Goal: Task Accomplishment & Management: Manage account settings

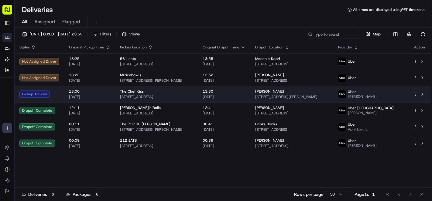
click at [175, 90] on div "The Chef Kiss" at bounding box center [156, 91] width 73 height 5
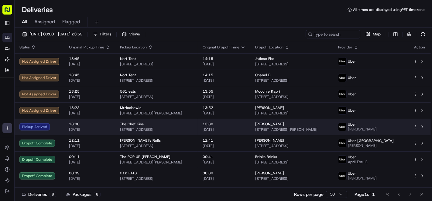
click at [133, 124] on span "The Chef Kiss" at bounding box center [132, 124] width 24 height 5
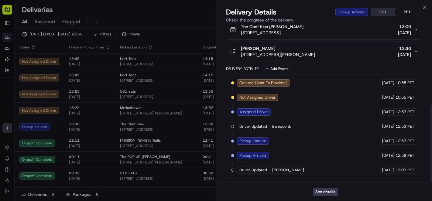
scroll to position [131, 0]
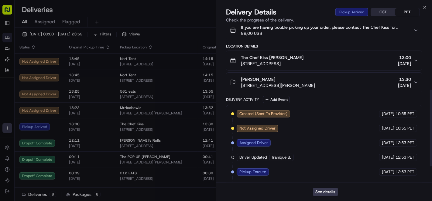
click at [363, 67] on div "The Chef Kiss [PERSON_NAME] [STREET_ADDRESS] 13:00 [DATE]" at bounding box center [321, 61] width 183 height 12
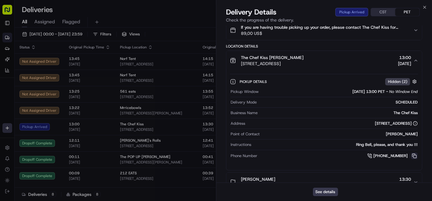
click at [414, 160] on button at bounding box center [414, 156] width 7 height 7
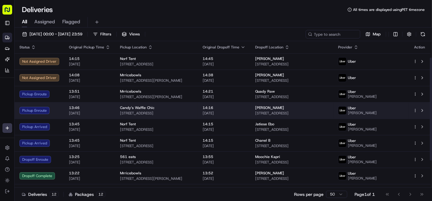
scroll to position [0, 0]
click at [288, 111] on span "[STREET_ADDRESS]" at bounding box center [291, 113] width 73 height 5
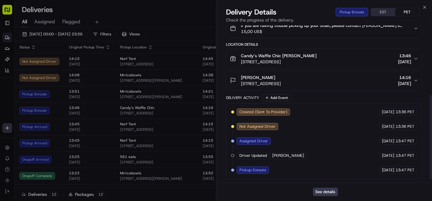
scroll to position [136, 0]
click at [280, 85] on span "[STREET_ADDRESS]" at bounding box center [261, 84] width 40 height 6
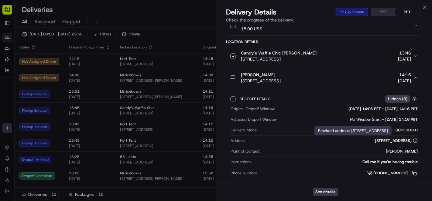
scroll to position [170, 0]
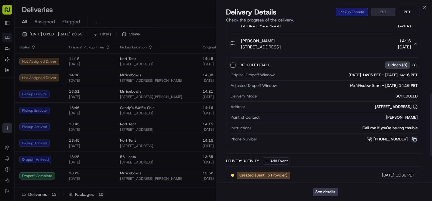
click at [414, 143] on button at bounding box center [414, 139] width 7 height 7
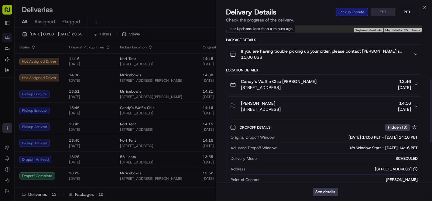
scroll to position [102, 0]
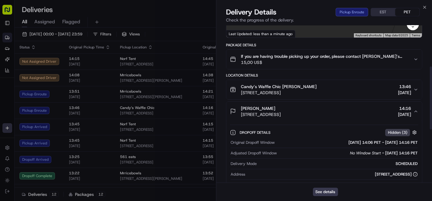
click at [289, 89] on span "Candy’s Waffle Chic [PERSON_NAME]" at bounding box center [279, 87] width 76 height 6
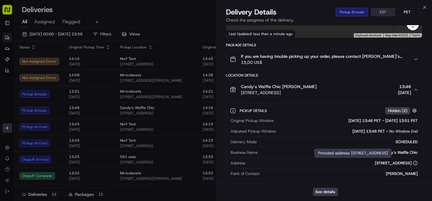
scroll to position [136, 0]
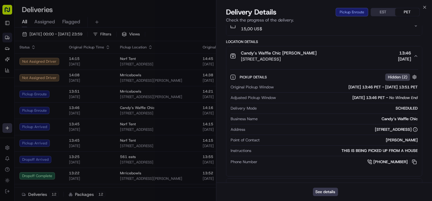
drag, startPoint x: 416, startPoint y: 166, endPoint x: 410, endPoint y: 163, distance: 6.5
click at [416, 166] on button at bounding box center [414, 162] width 7 height 7
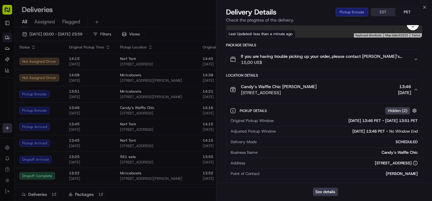
click at [342, 93] on div "Candy’s Waffle Chic [PERSON_NAME] [STREET_ADDRESS] 13:46 [DATE]" at bounding box center [321, 90] width 183 height 12
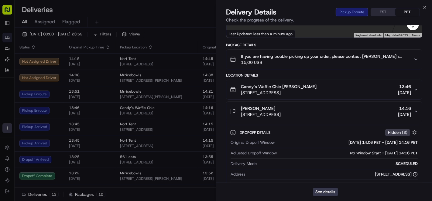
click at [341, 114] on div "[PERSON_NAME] [STREET_ADDRESS] 14:16 [DATE]" at bounding box center [321, 112] width 183 height 12
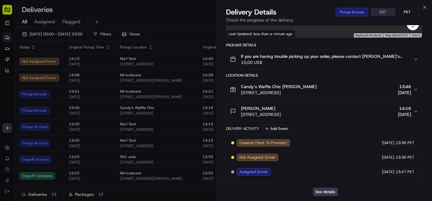
click at [345, 96] on div "Candy’s Waffle Chic [PERSON_NAME] [STREET_ADDRESS] 13:46 [DATE]" at bounding box center [321, 90] width 183 height 12
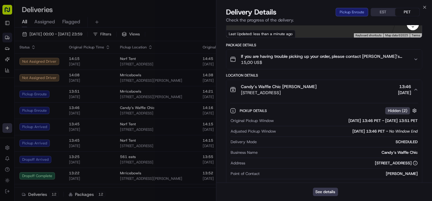
click at [359, 93] on div "Candy’s Waffle Chic [PERSON_NAME] [STREET_ADDRESS] 13:46 [DATE]" at bounding box center [321, 90] width 183 height 12
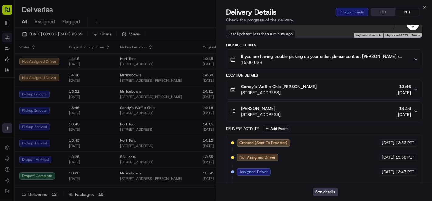
click at [364, 118] on div "[PERSON_NAME] [STREET_ADDRESS] 14:16 [DATE]" at bounding box center [321, 112] width 183 height 12
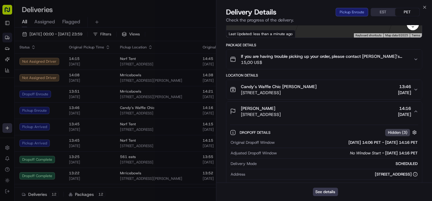
click at [384, 100] on button "Candy’s Waffle Chic [PERSON_NAME] [STREET_ADDRESS] 13:46 [DATE]" at bounding box center [323, 89] width 195 height 19
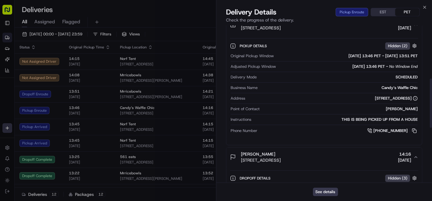
scroll to position [170, 0]
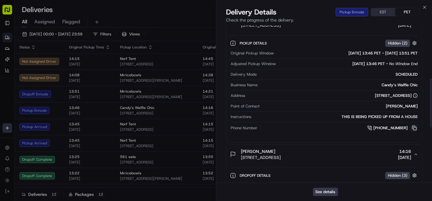
click at [415, 132] on button at bounding box center [414, 128] width 7 height 7
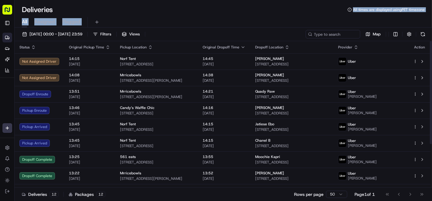
click at [183, 20] on div "All Assigned Flagged" at bounding box center [223, 22] width 417 height 11
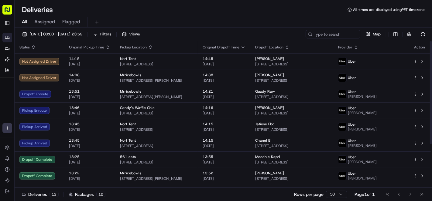
click at [143, 16] on div "All Assigned Flagged" at bounding box center [223, 21] width 417 height 13
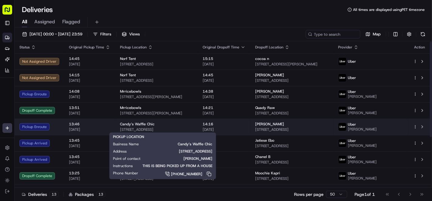
scroll to position [34, 0]
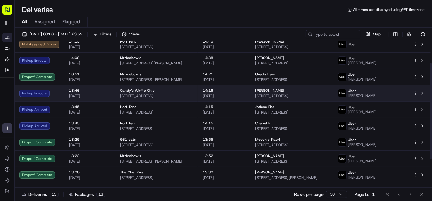
click at [295, 92] on div "[PERSON_NAME]" at bounding box center [291, 90] width 73 height 5
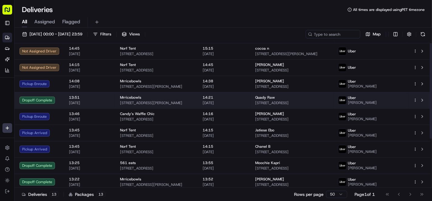
scroll to position [0, 0]
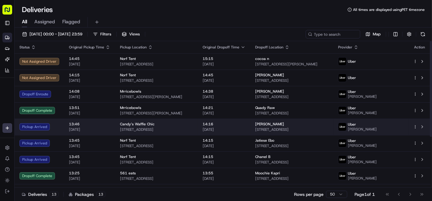
click at [241, 122] on span "14:16" at bounding box center [223, 124] width 43 height 5
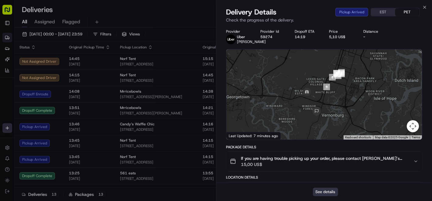
click at [333, 192] on button "See details" at bounding box center [325, 192] width 25 height 8
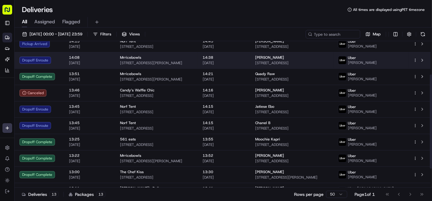
scroll to position [67, 0]
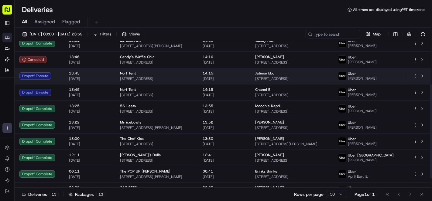
click at [245, 81] on span "[DATE]" at bounding box center [223, 78] width 43 height 5
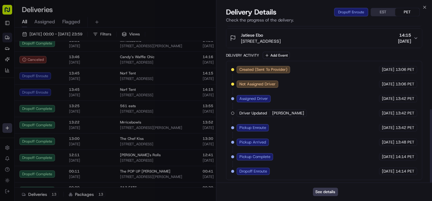
scroll to position [179, 0]
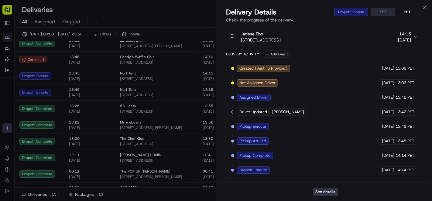
click at [324, 191] on button "See details" at bounding box center [325, 192] width 25 height 8
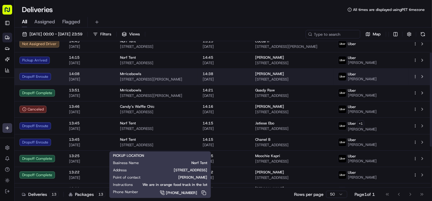
scroll to position [0, 0]
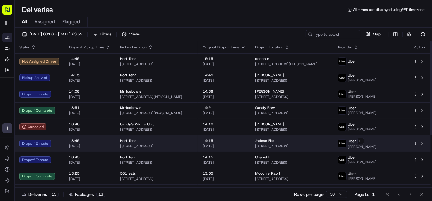
click at [275, 146] on div "Jatiese Ebo [STREET_ADDRESS]" at bounding box center [291, 144] width 73 height 10
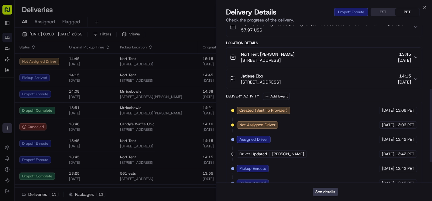
scroll to position [179, 0]
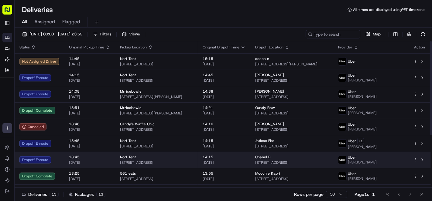
click at [282, 163] on div "Chanel B [STREET_ADDRESS]" at bounding box center [291, 160] width 73 height 10
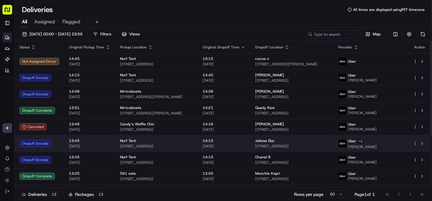
click at [283, 148] on span "[STREET_ADDRESS]" at bounding box center [291, 146] width 73 height 5
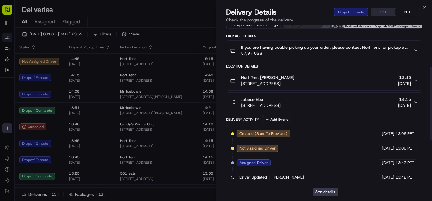
scroll to position [78, 0]
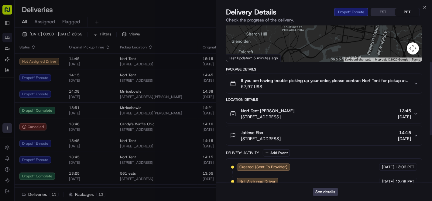
click at [398, 136] on span "14:15" at bounding box center [404, 133] width 13 height 6
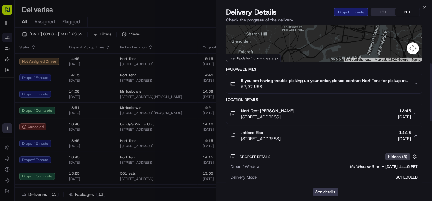
scroll to position [146, 0]
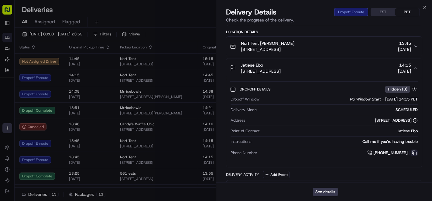
click at [413, 155] on button at bounding box center [414, 153] width 7 height 7
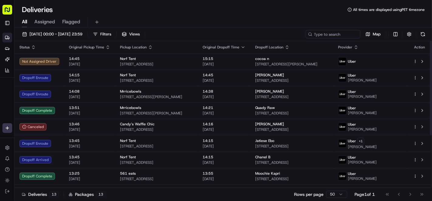
click at [167, 13] on div "Deliveries All times are displayed using PET timezone" at bounding box center [223, 10] width 417 height 10
drag, startPoint x: 188, startPoint y: 14, endPoint x: 161, endPoint y: 5, distance: 28.0
click at [188, 14] on div "Deliveries All times are displayed using PET timezone" at bounding box center [223, 10] width 417 height 10
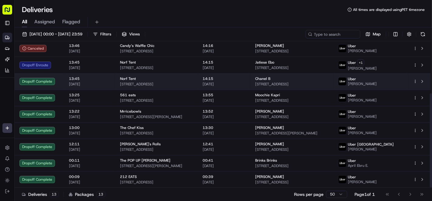
scroll to position [0, 0]
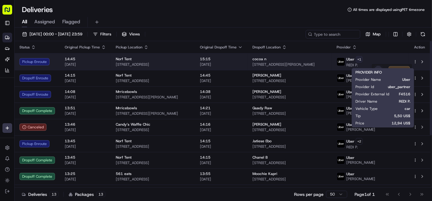
click at [393, 59] on html "Cookin App [EMAIL_ADDRESS][DOMAIN_NAME] Toggle Sidebar Deliveries Providers [PE…" at bounding box center [216, 100] width 432 height 201
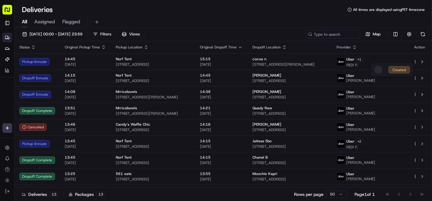
click at [301, 16] on html "Cookin App [EMAIL_ADDRESS][DOMAIN_NAME] Toggle Sidebar Deliveries Providers [PE…" at bounding box center [216, 100] width 432 height 201
drag, startPoint x: 153, startPoint y: 16, endPoint x: 150, endPoint y: 22, distance: 6.1
click at [153, 16] on div "All Assigned Flagged" at bounding box center [223, 21] width 417 height 13
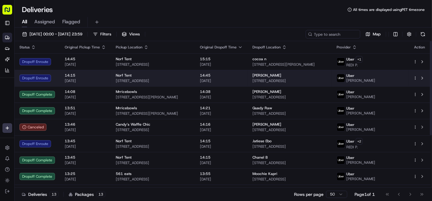
click at [242, 77] on span "14:45" at bounding box center [221, 75] width 43 height 5
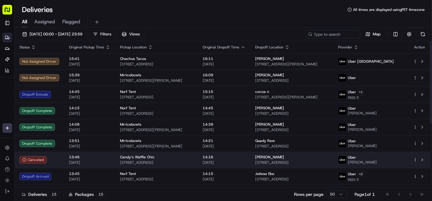
scroll to position [34, 0]
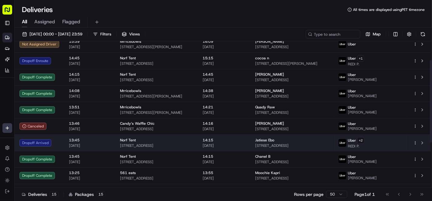
click at [274, 146] on div "Jatiese Ebo [STREET_ADDRESS]" at bounding box center [291, 143] width 73 height 10
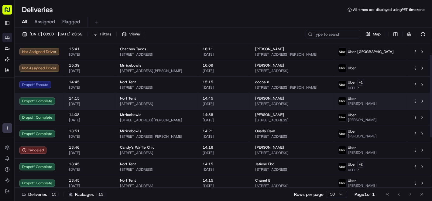
scroll to position [0, 0]
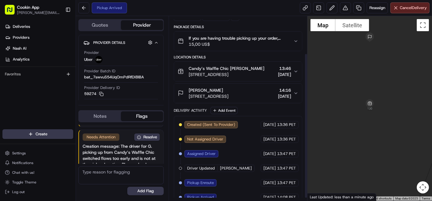
scroll to position [50, 0]
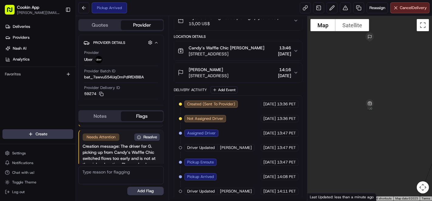
click at [409, 13] on div "Pickup Arrived Reassign Cancel Delivery" at bounding box center [254, 8] width 356 height 16
click at [408, 7] on span "Cancel Delivery" at bounding box center [412, 7] width 27 height 5
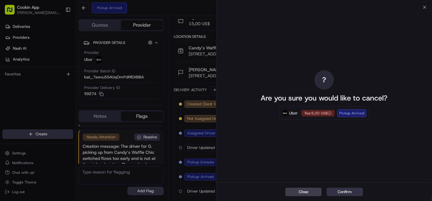
click at [347, 191] on button "Confirm" at bounding box center [344, 192] width 36 height 8
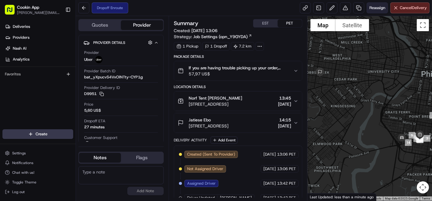
click at [383, 6] on span "Reassign" at bounding box center [377, 7] width 16 height 5
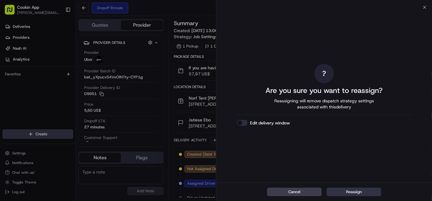
click at [350, 191] on button "Reassign" at bounding box center [353, 192] width 55 height 8
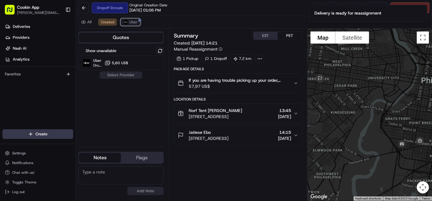
click at [133, 20] on span "Uber" at bounding box center [133, 22] width 8 height 5
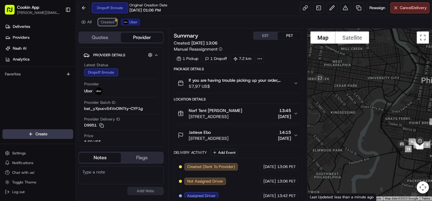
click at [105, 21] on span "Created" at bounding box center [107, 22] width 13 height 5
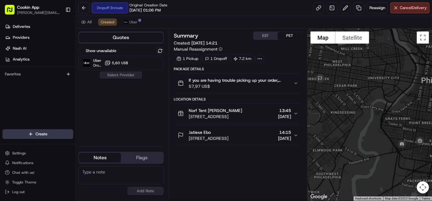
click at [116, 55] on div "Show unavailable Uber Dropoff ETA 57 minutes 5,60 US$" at bounding box center [120, 58] width 85 height 23
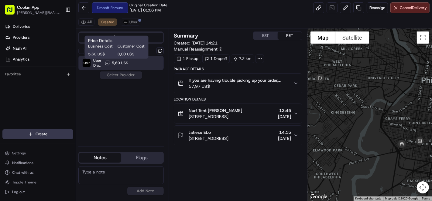
click at [117, 61] on span "5,60 US$" at bounding box center [120, 63] width 16 height 5
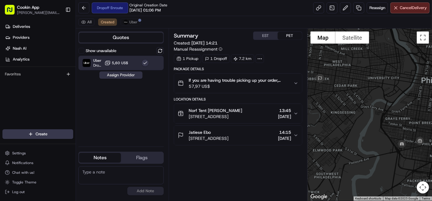
click at [125, 75] on button "Assign Provider" at bounding box center [120, 75] width 43 height 7
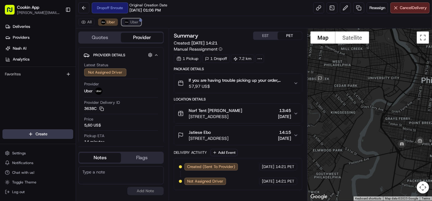
click at [138, 24] on button "Uber" at bounding box center [131, 22] width 20 height 7
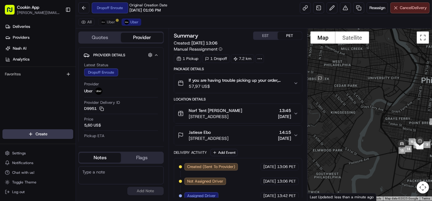
click at [411, 7] on span "Cancel Delivery" at bounding box center [412, 7] width 27 height 5
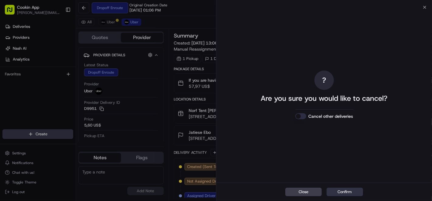
click at [351, 191] on button "Confirm" at bounding box center [344, 192] width 36 height 8
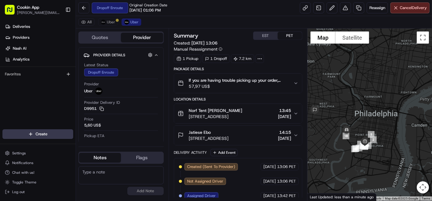
click at [205, 12] on div "Dropoff Enroute Original Creation Date 08/23/2025 01:06 PM Reassign Cancel Deli…" at bounding box center [254, 8] width 356 height 16
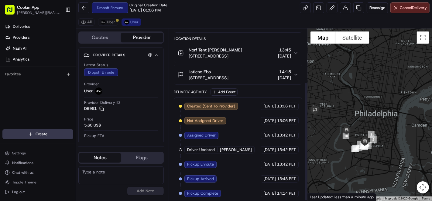
scroll to position [77, 0]
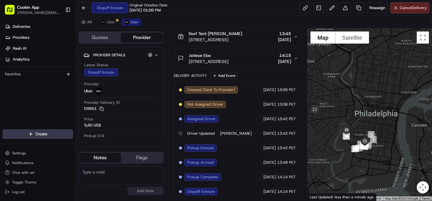
click at [223, 59] on span "[STREET_ADDRESS]" at bounding box center [208, 62] width 40 height 6
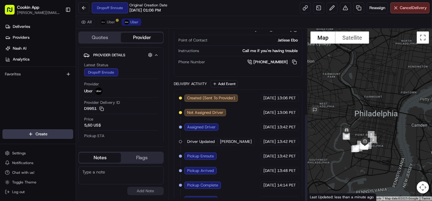
scroll to position [166, 0]
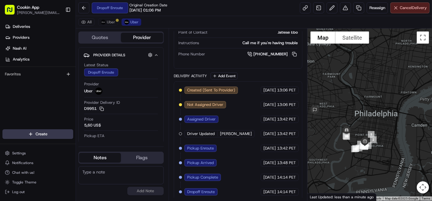
click at [416, 4] on button "Cancel Delivery" at bounding box center [409, 7] width 39 height 11
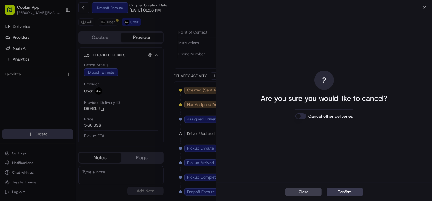
click at [350, 188] on div "Close Confirm" at bounding box center [323, 192] width 215 height 19
click at [352, 194] on button "Confirm" at bounding box center [344, 192] width 36 height 8
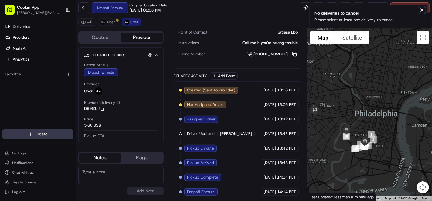
click at [421, 11] on icon "Notifications (F8)" at bounding box center [421, 10] width 2 height 2
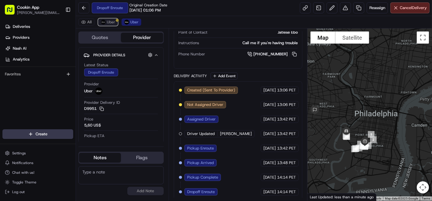
click at [104, 20] on img at bounding box center [103, 22] width 5 height 5
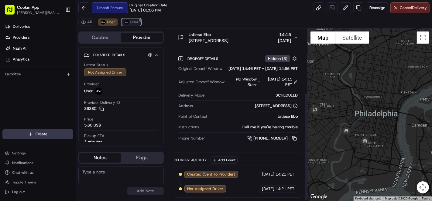
click at [136, 22] on span "Uber" at bounding box center [134, 22] width 8 height 5
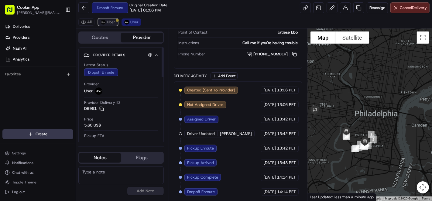
click at [111, 23] on span "Uber" at bounding box center [111, 22] width 8 height 5
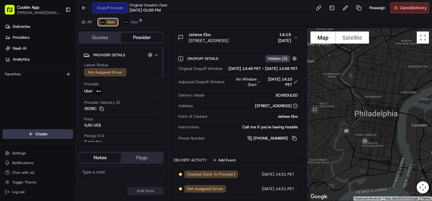
scroll to position [101, 0]
click at [131, 20] on span "Uber" at bounding box center [134, 22] width 8 height 5
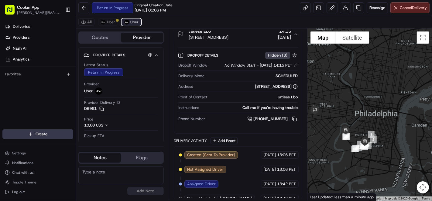
scroll to position [166, 0]
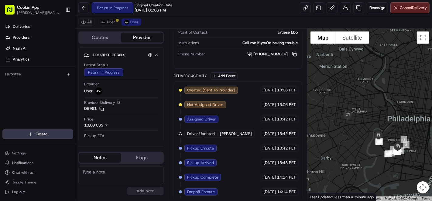
drag, startPoint x: 362, startPoint y: 109, endPoint x: 396, endPoint y: 114, distance: 33.7
click at [396, 114] on div at bounding box center [369, 115] width 124 height 173
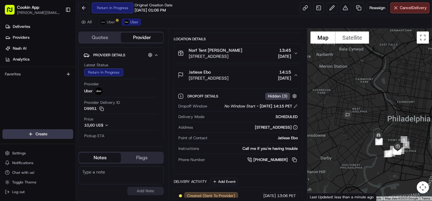
scroll to position [195, 0]
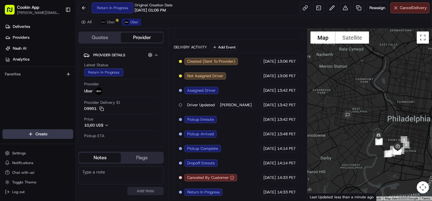
click at [411, 7] on span "Cancel Delivery" at bounding box center [412, 7] width 27 height 5
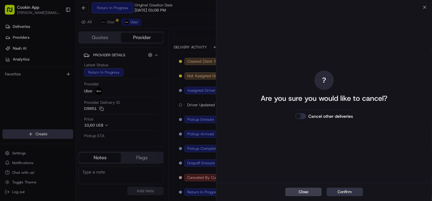
click at [347, 188] on button "Confirm" at bounding box center [344, 192] width 36 height 8
click at [347, 194] on button "Confirm" at bounding box center [344, 192] width 36 height 8
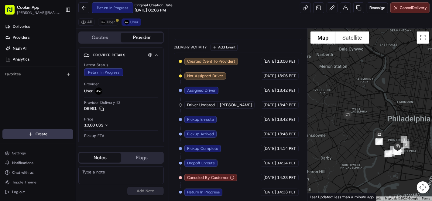
click at [242, 12] on div "Return In Progress Original Creation Date 08/23/2025 01:06 PM Reassign Cancel D…" at bounding box center [254, 8] width 356 height 16
click at [110, 19] on button "Uber" at bounding box center [108, 22] width 20 height 7
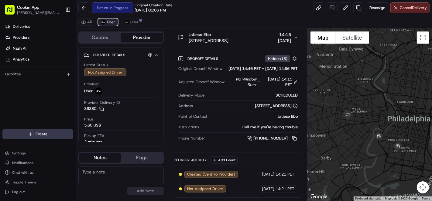
scroll to position [101, 0]
click at [137, 21] on span "Uber" at bounding box center [134, 22] width 8 height 5
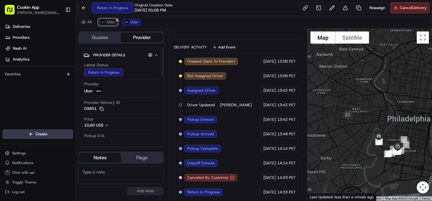
click at [109, 23] on span "Uber" at bounding box center [111, 22] width 8 height 5
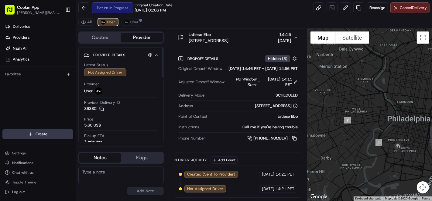
scroll to position [101, 0]
click at [365, 6] on div "Reassign Cancel Delivery" at bounding box center [371, 7] width 116 height 11
click at [375, 8] on span "Reassign" at bounding box center [377, 7] width 16 height 5
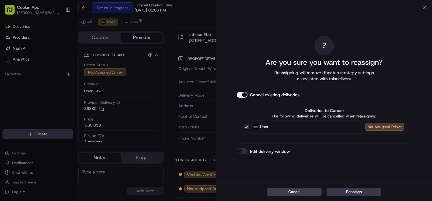
click at [246, 96] on button "Cancel existing deliveries" at bounding box center [241, 95] width 11 height 6
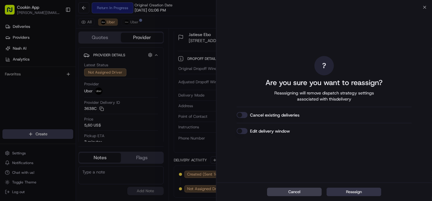
click at [366, 193] on button "Reassign" at bounding box center [353, 192] width 55 height 8
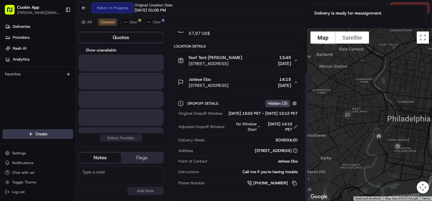
scroll to position [57, 0]
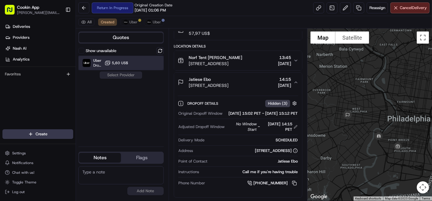
click at [138, 61] on div "Uber Dropoff ETA 55 minutes 5,60 US$" at bounding box center [120, 63] width 85 height 15
click at [133, 73] on button "Assign Provider" at bounding box center [120, 75] width 43 height 7
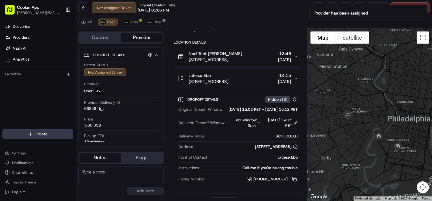
scroll to position [101, 0]
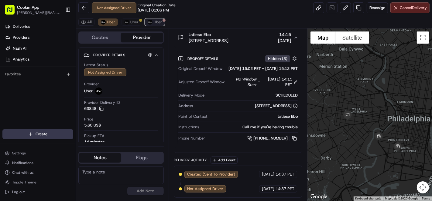
click at [156, 22] on span "Uber" at bounding box center [158, 22] width 8 height 5
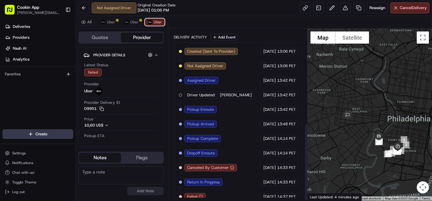
scroll to position [210, 0]
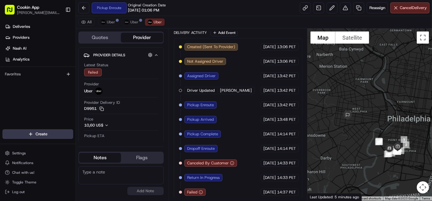
drag, startPoint x: 175, startPoint y: 76, endPoint x: 167, endPoint y: 65, distance: 13.0
click at [175, 76] on div "Created (Sent To Provider) Uber 23/08/2025 13:06 PET Not Assigned Driver Uber 2…" at bounding box center [238, 119] width 128 height 163
click at [107, 27] on div "All Uber Uber Uber" at bounding box center [254, 22] width 356 height 12
click at [107, 21] on span "Uber" at bounding box center [111, 22] width 8 height 5
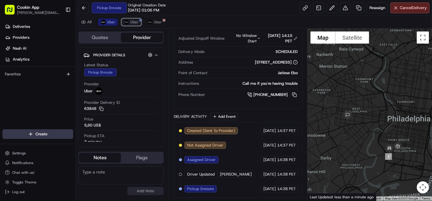
click at [130, 22] on span "Uber" at bounding box center [134, 22] width 8 height 5
click at [108, 22] on span "Uber" at bounding box center [111, 22] width 8 height 5
click at [399, 4] on button "Cancel Delivery" at bounding box center [409, 7] width 39 height 11
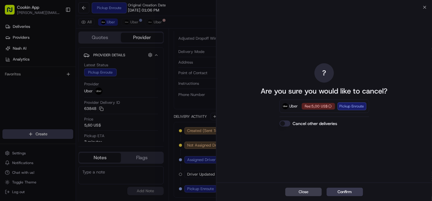
click at [335, 192] on button "Confirm" at bounding box center [344, 192] width 36 height 8
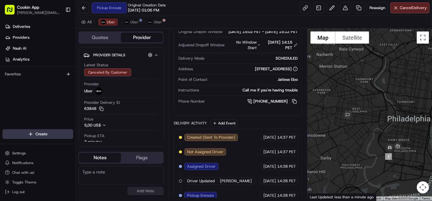
scroll to position [159, 0]
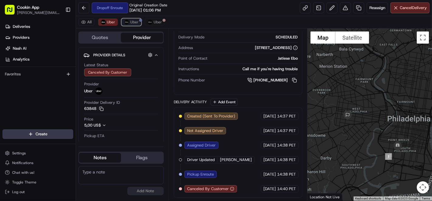
click at [140, 22] on button "Uber" at bounding box center [131, 22] width 20 height 7
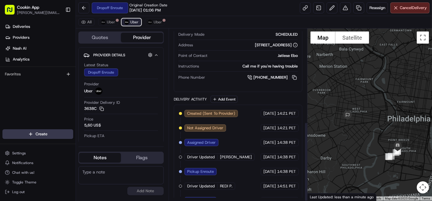
scroll to position [202, 0]
